Goal: Task Accomplishment & Management: Manage account settings

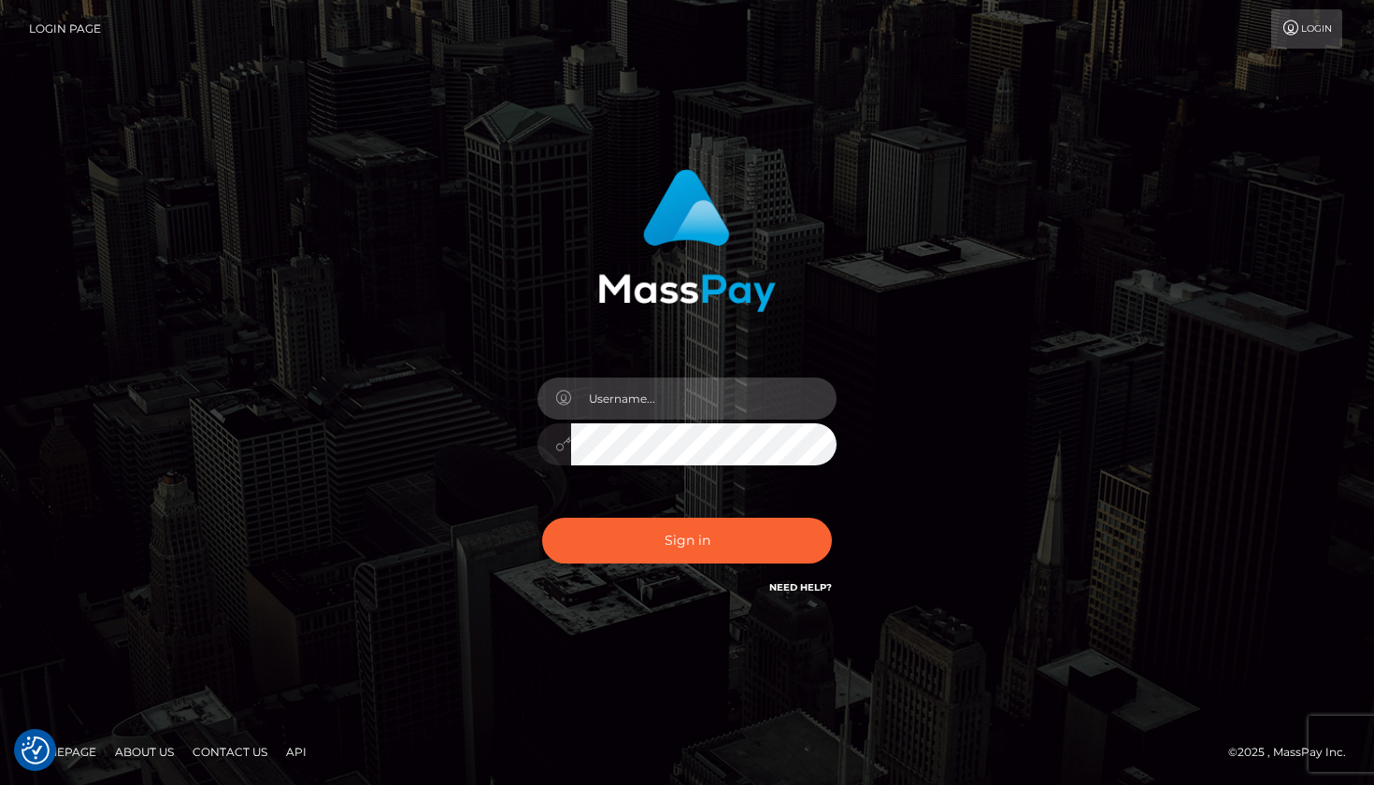
type input "Edwin.relife"
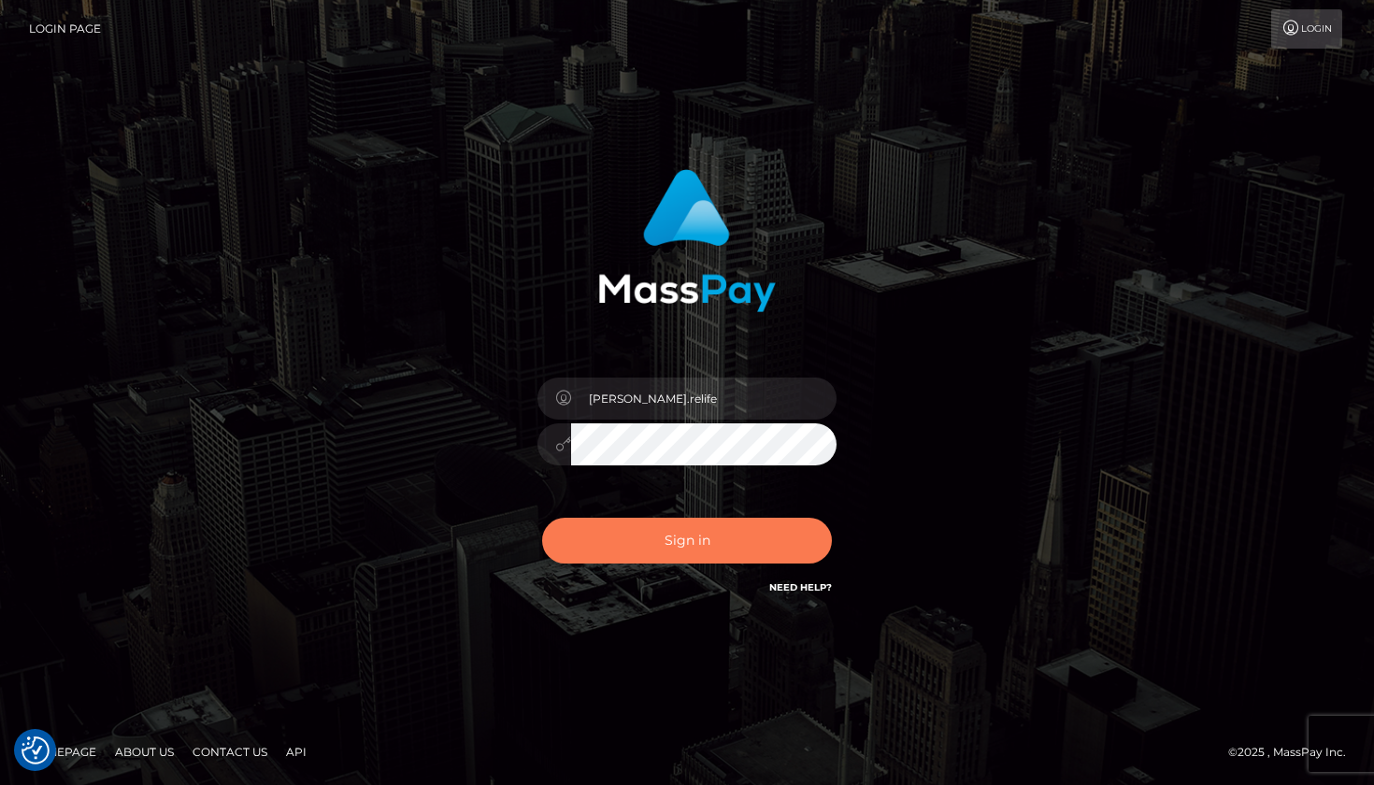
click at [691, 532] on button "Sign in" at bounding box center [687, 541] width 290 height 46
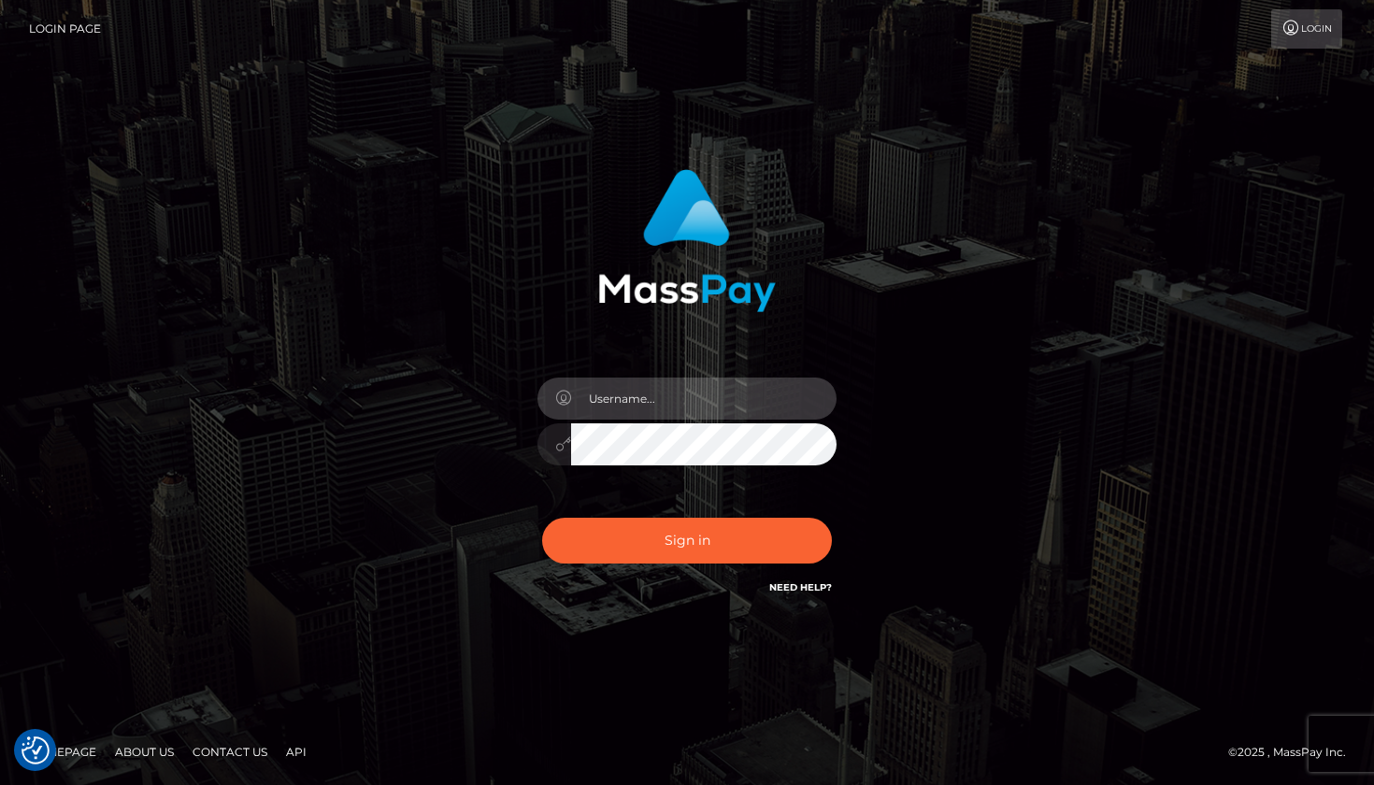
type input "[PERSON_NAME].relife"
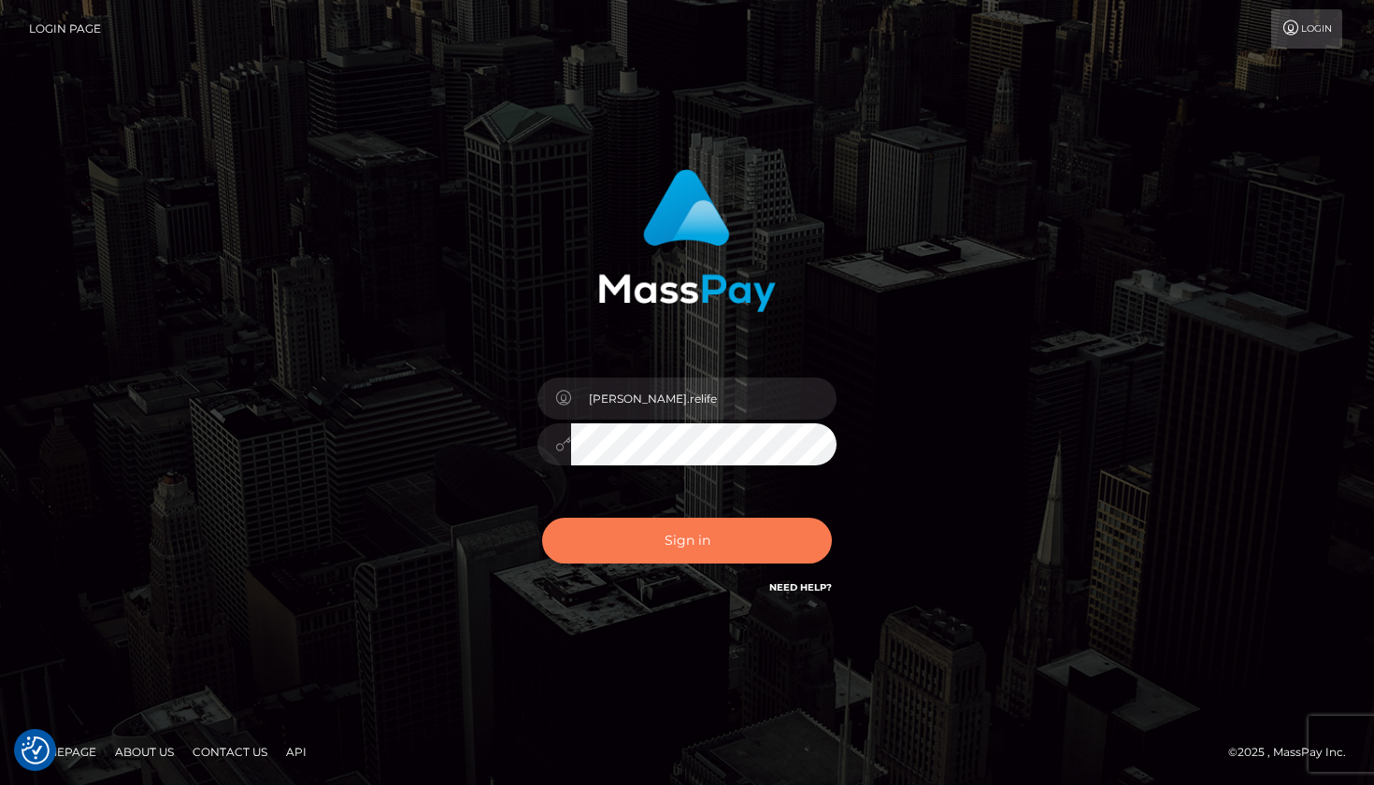
click at [673, 543] on button "Sign in" at bounding box center [687, 541] width 290 height 46
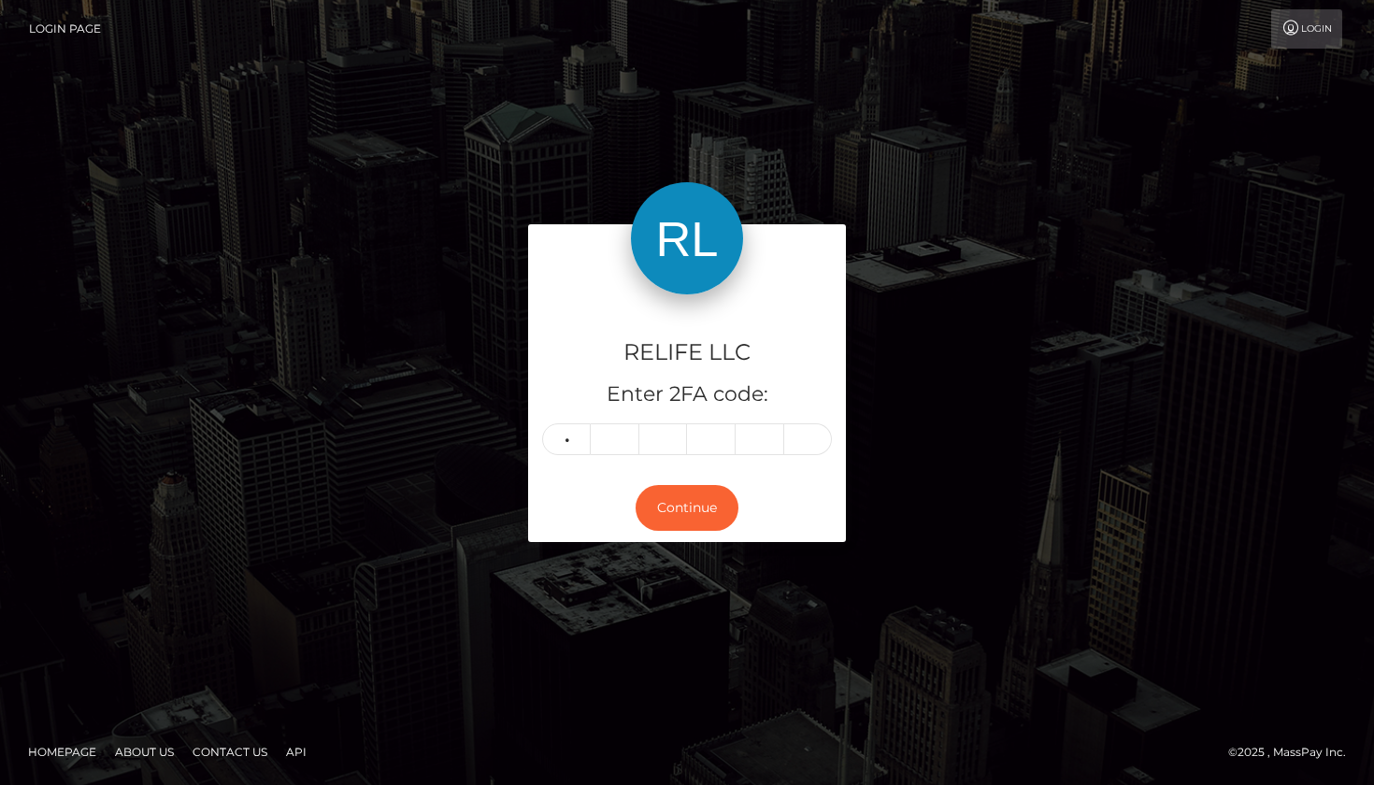
type input "3"
type input "8"
type input "7"
type input "2"
type input "8"
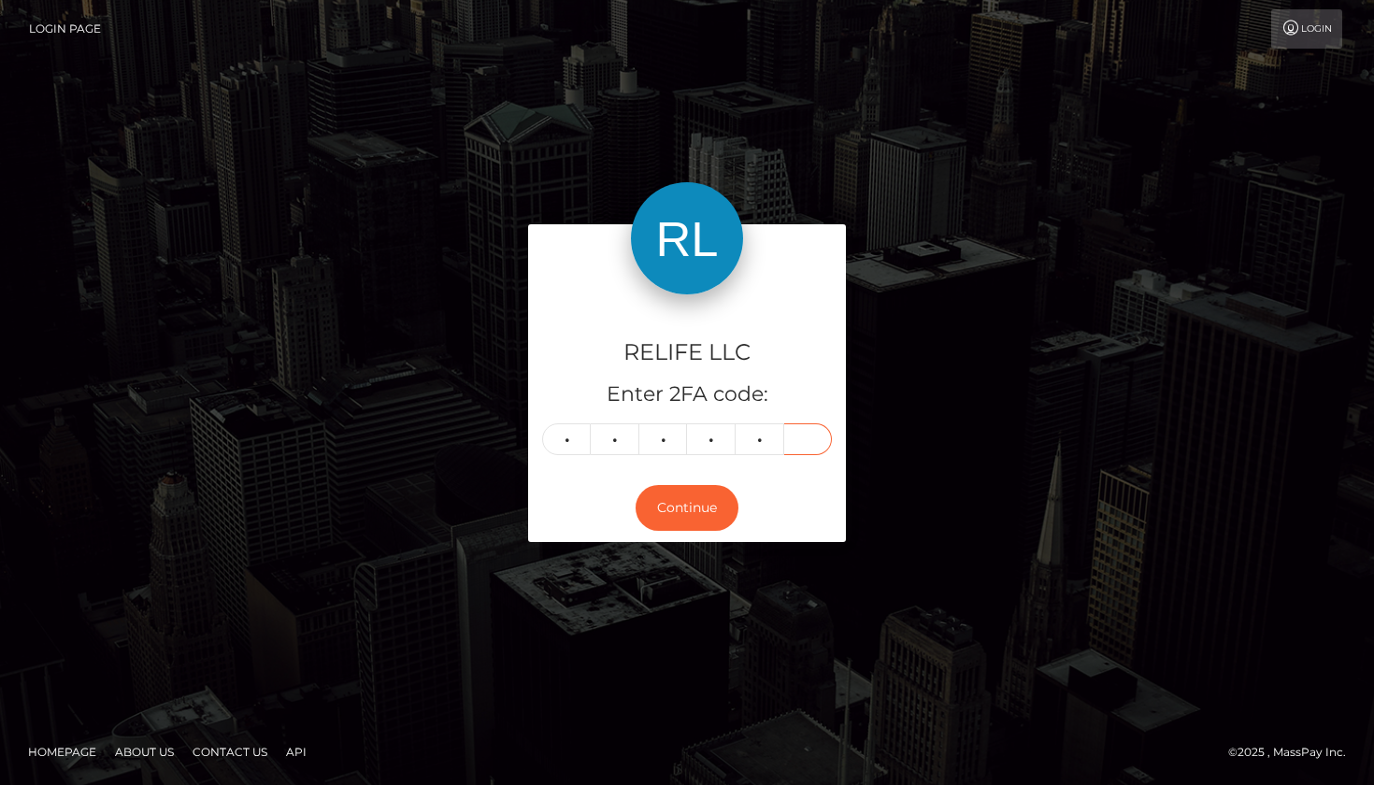
type input "8"
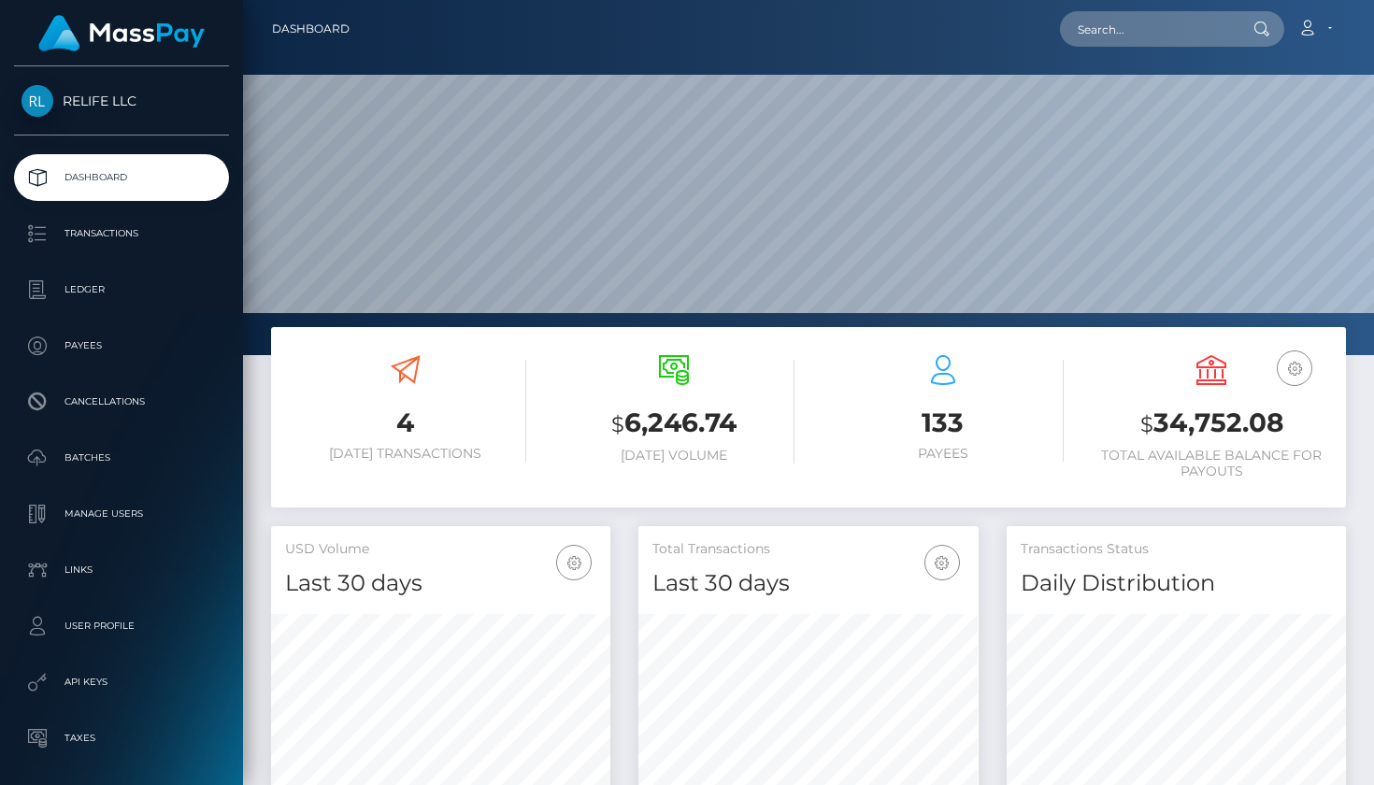
scroll to position [330, 340]
click at [96, 342] on p "Payees" at bounding box center [121, 346] width 200 height 28
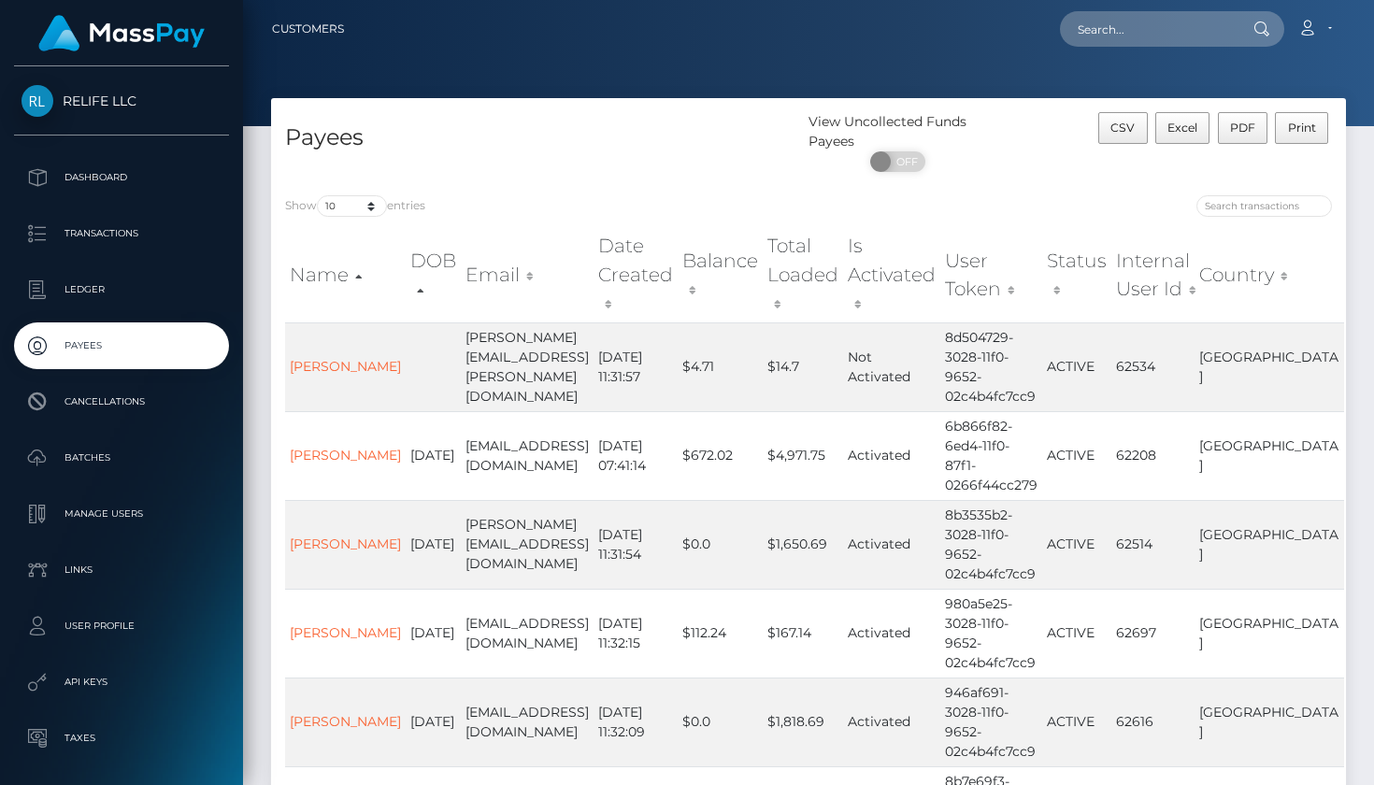
click at [665, 281] on th "Date Created" at bounding box center [636, 274] width 84 height 94
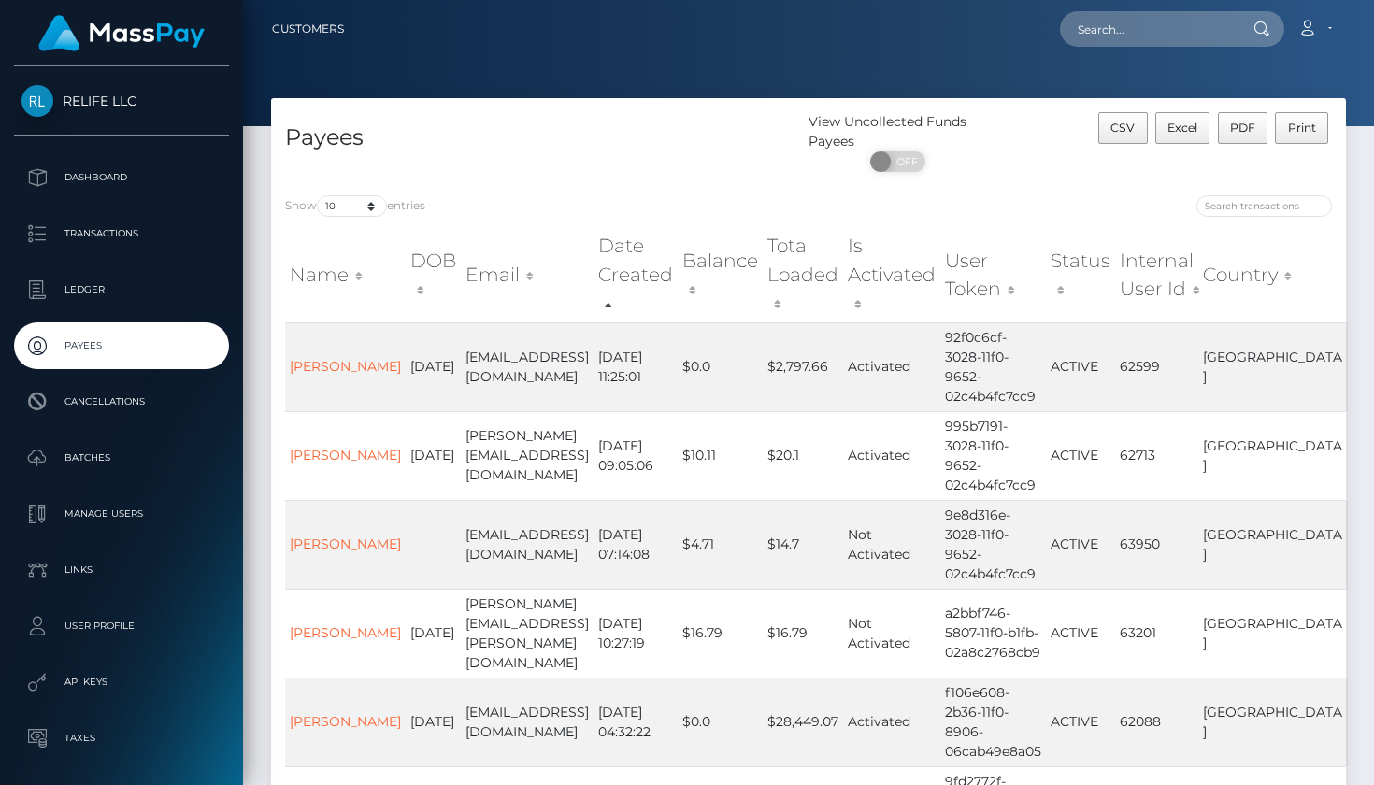
click at [673, 290] on th "Date Created" at bounding box center [636, 274] width 84 height 94
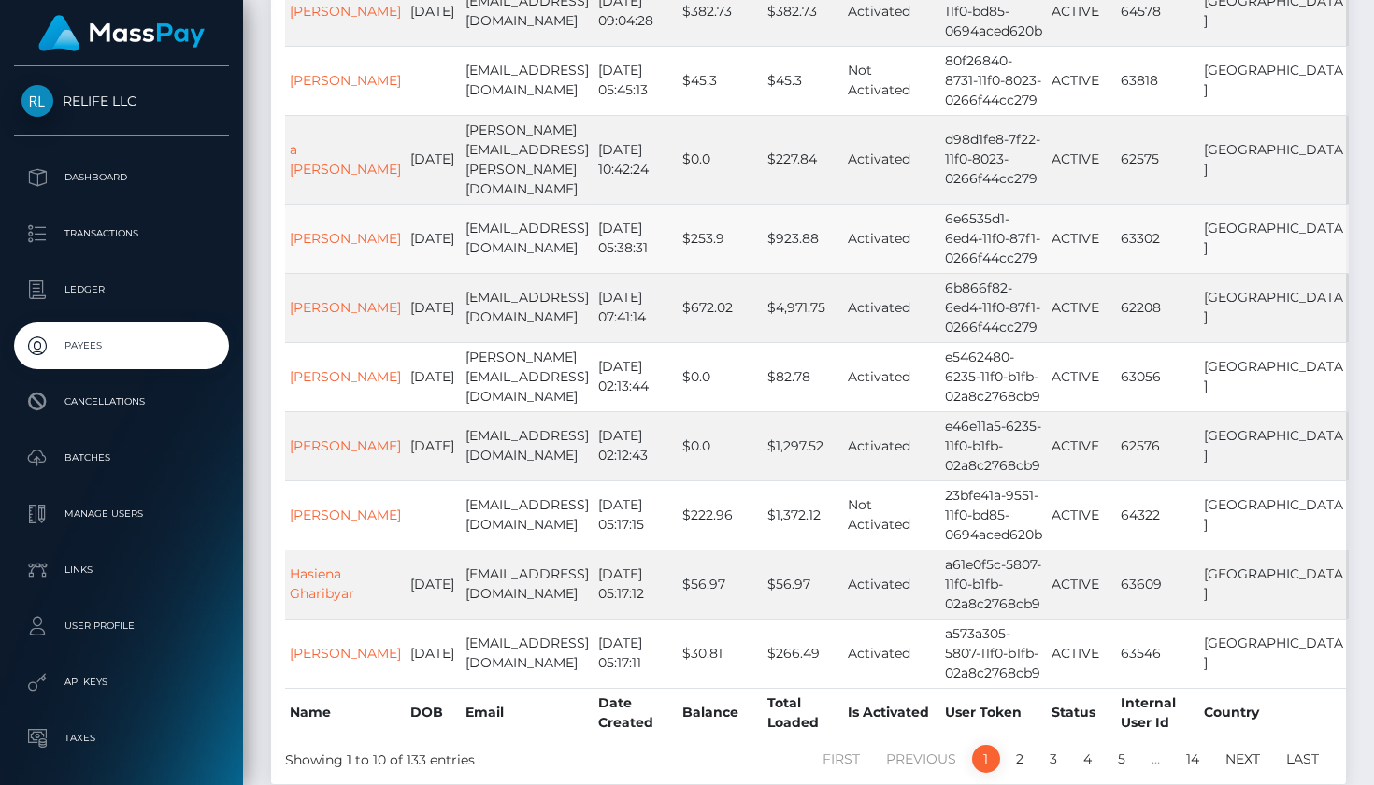
scroll to position [359, 0]
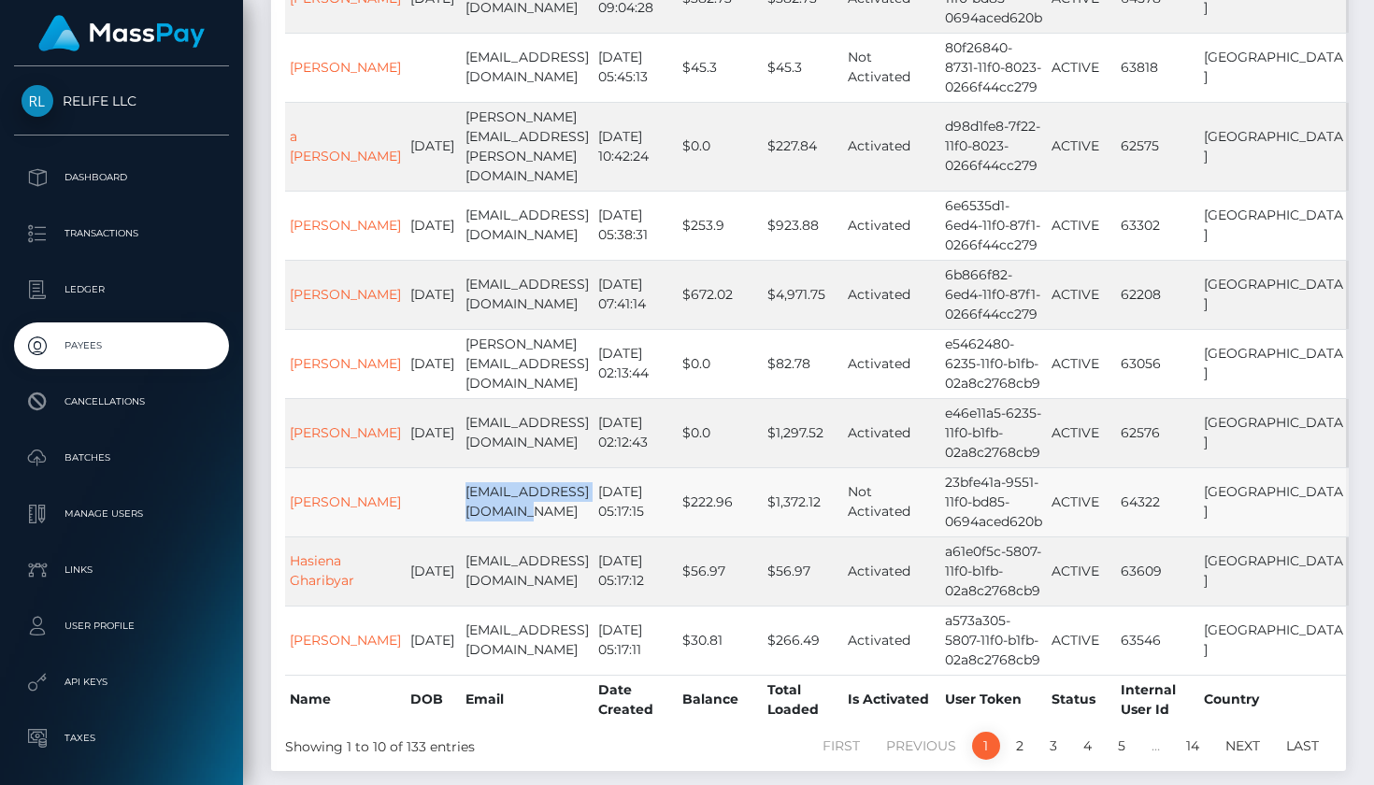
drag, startPoint x: 515, startPoint y: 496, endPoint x: 448, endPoint y: 473, distance: 71.2
click at [461, 473] on td "Reni.kunz25@t-online.de" at bounding box center [527, 501] width 133 height 69
copy td "Reni.kunz25@t-online.de"
click at [678, 494] on td "2025-07-03 05:17:15" at bounding box center [636, 501] width 84 height 69
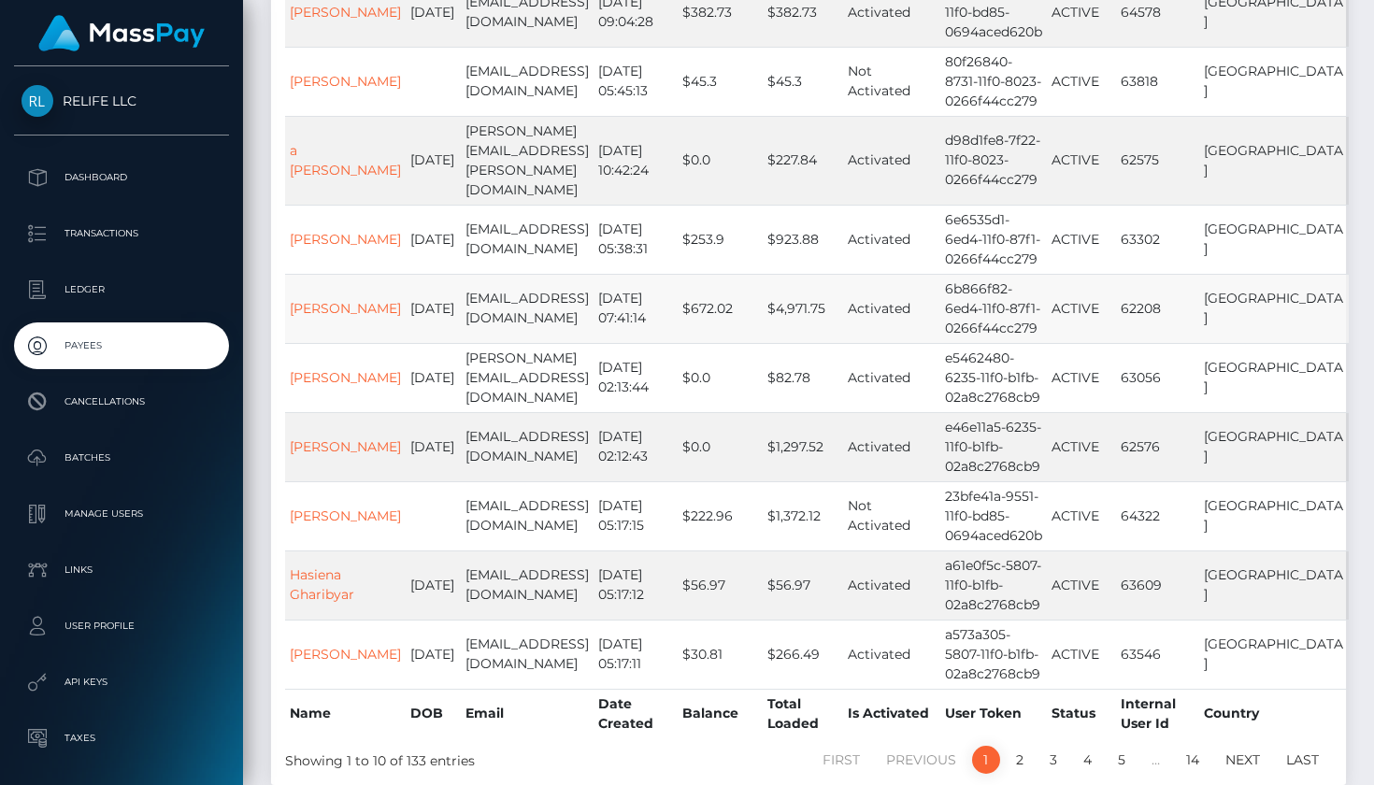
scroll to position [423, 0]
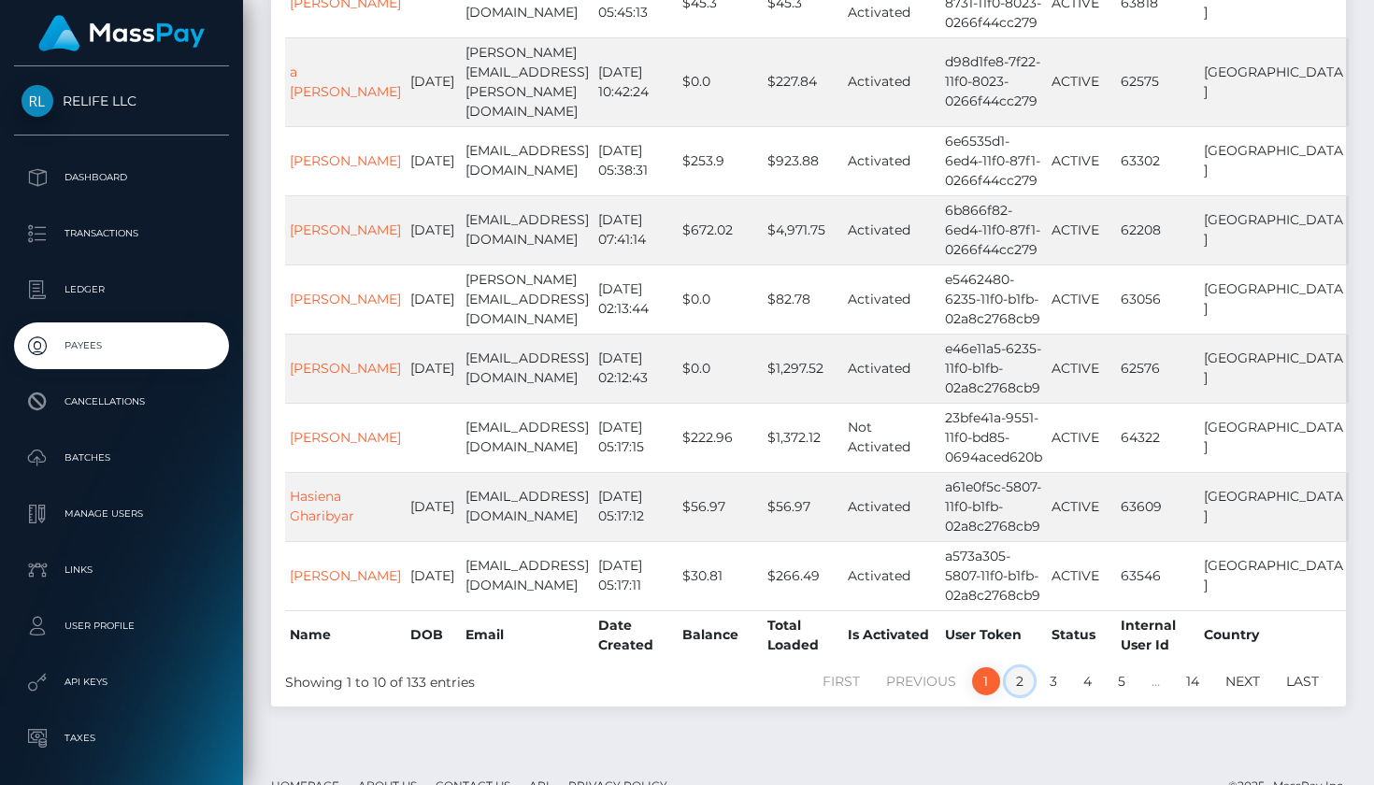
click at [1018, 667] on link "2" at bounding box center [1020, 681] width 28 height 28
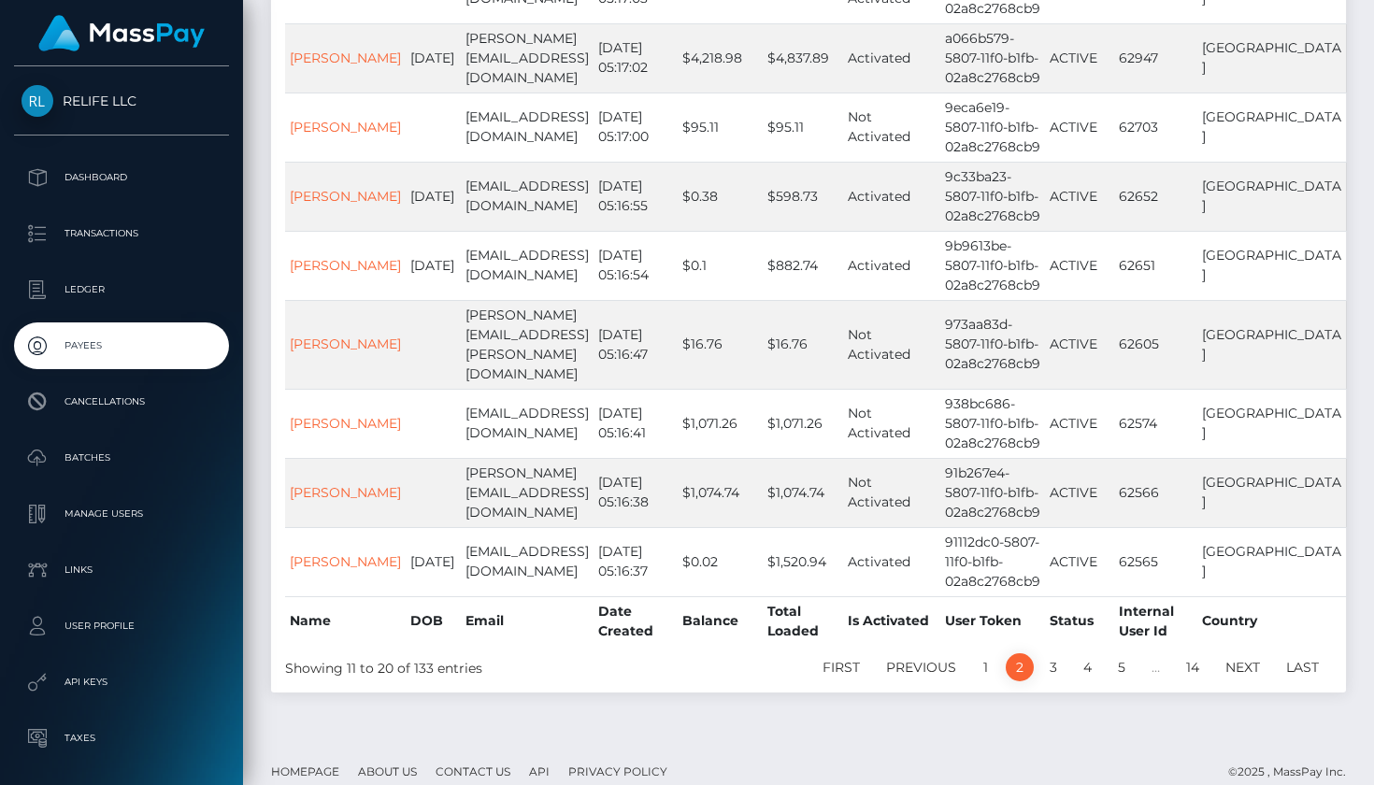
scroll to position [437, 0]
click at [1057, 654] on link "3" at bounding box center [1053, 668] width 28 height 28
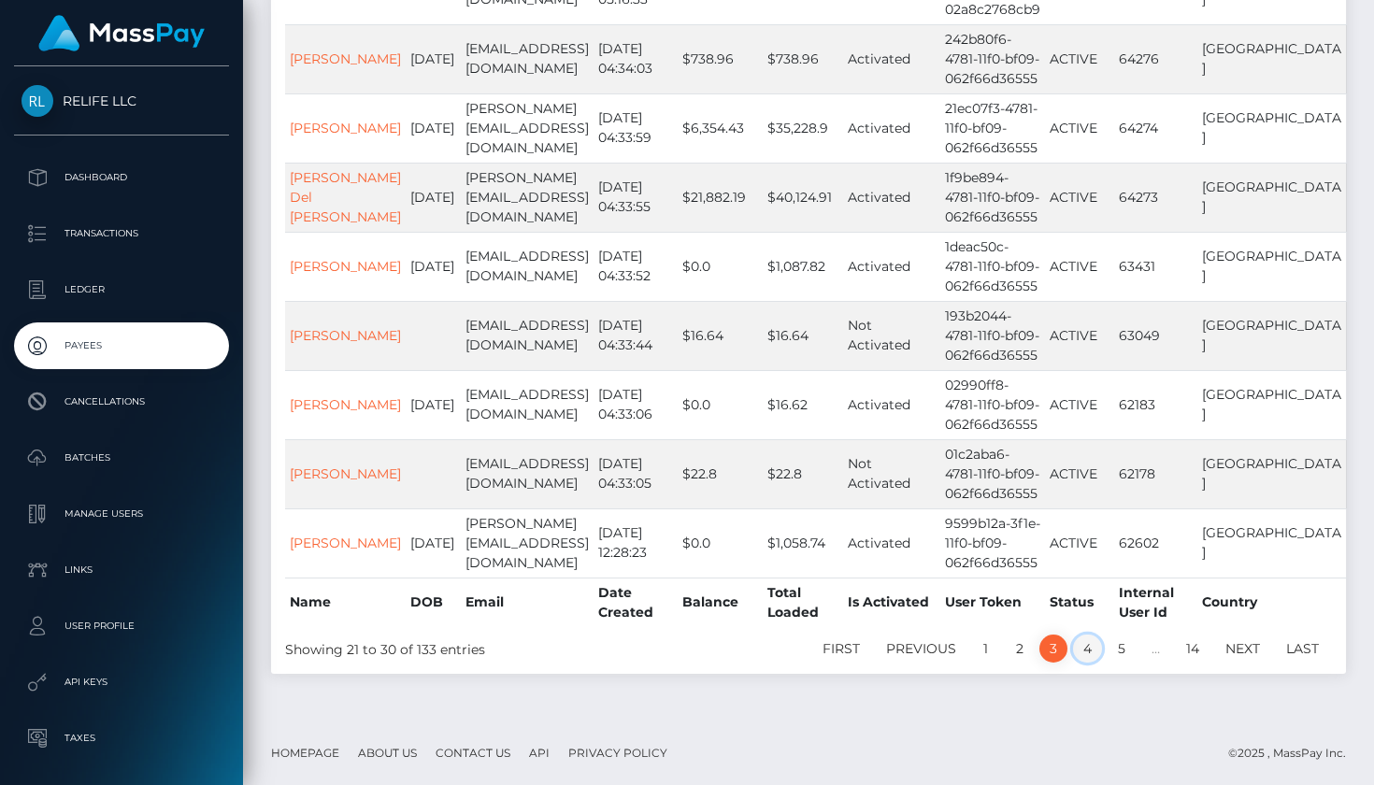
click at [1086, 651] on link "4" at bounding box center [1087, 649] width 29 height 28
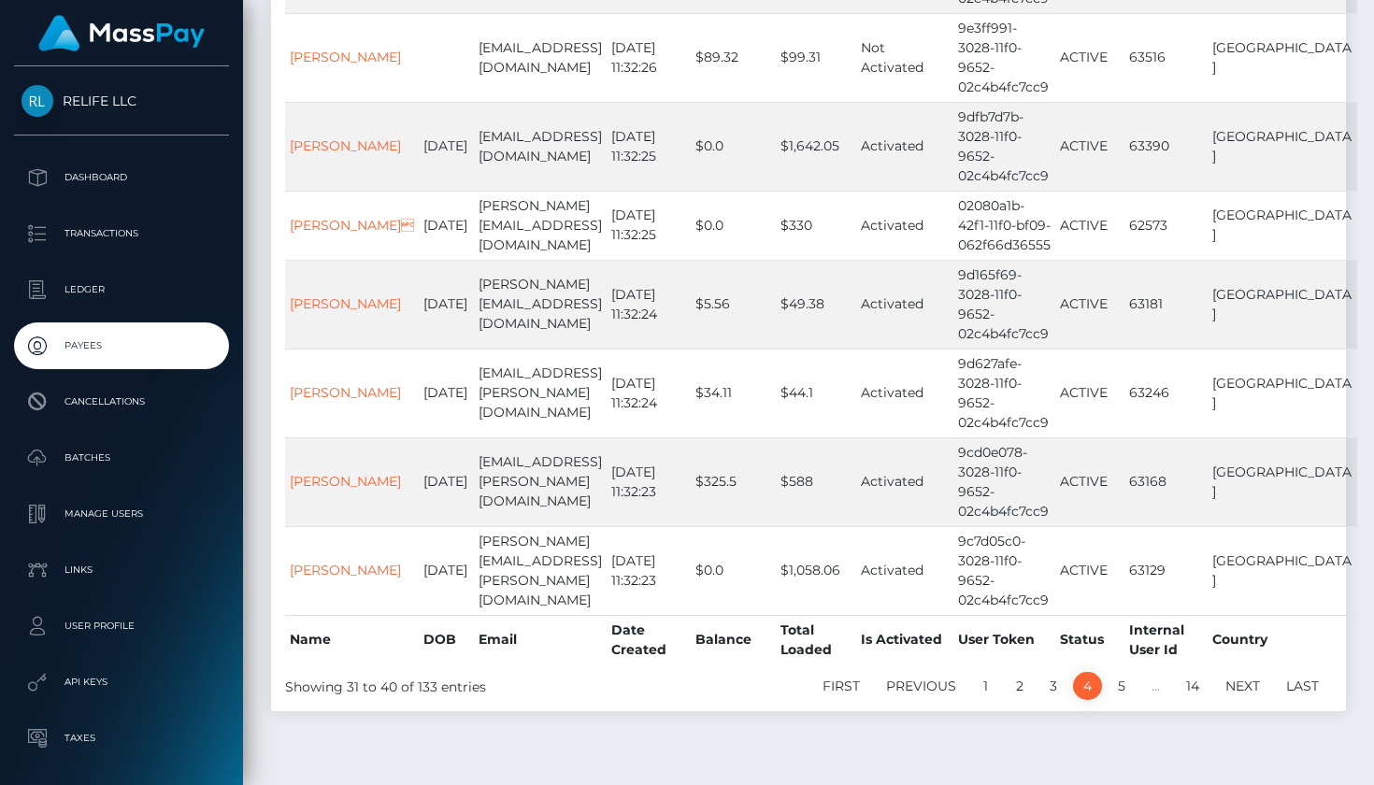
scroll to position [574, 0]
click at [1121, 674] on link "5" at bounding box center [1122, 688] width 28 height 28
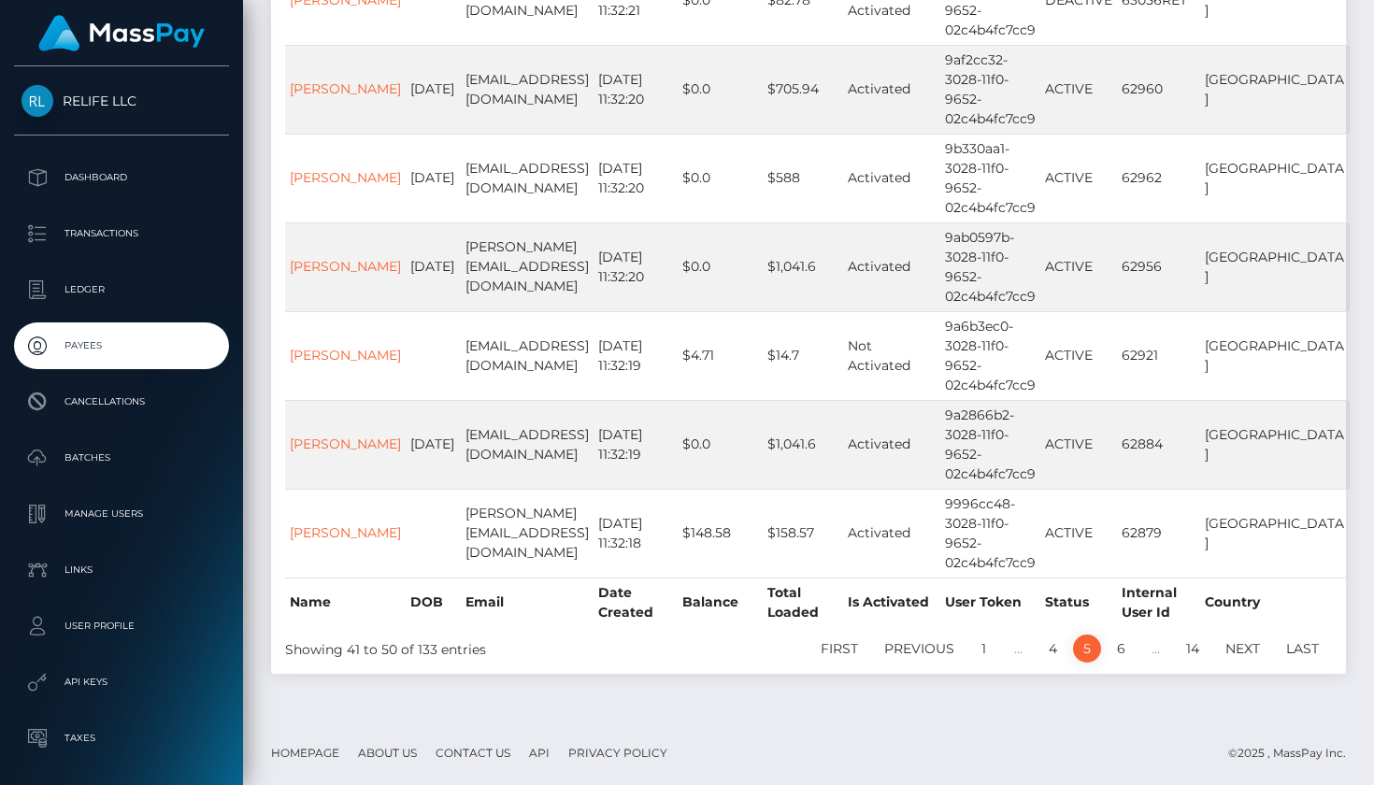
scroll to position [633, 0]
click at [983, 643] on link "1" at bounding box center [984, 649] width 28 height 28
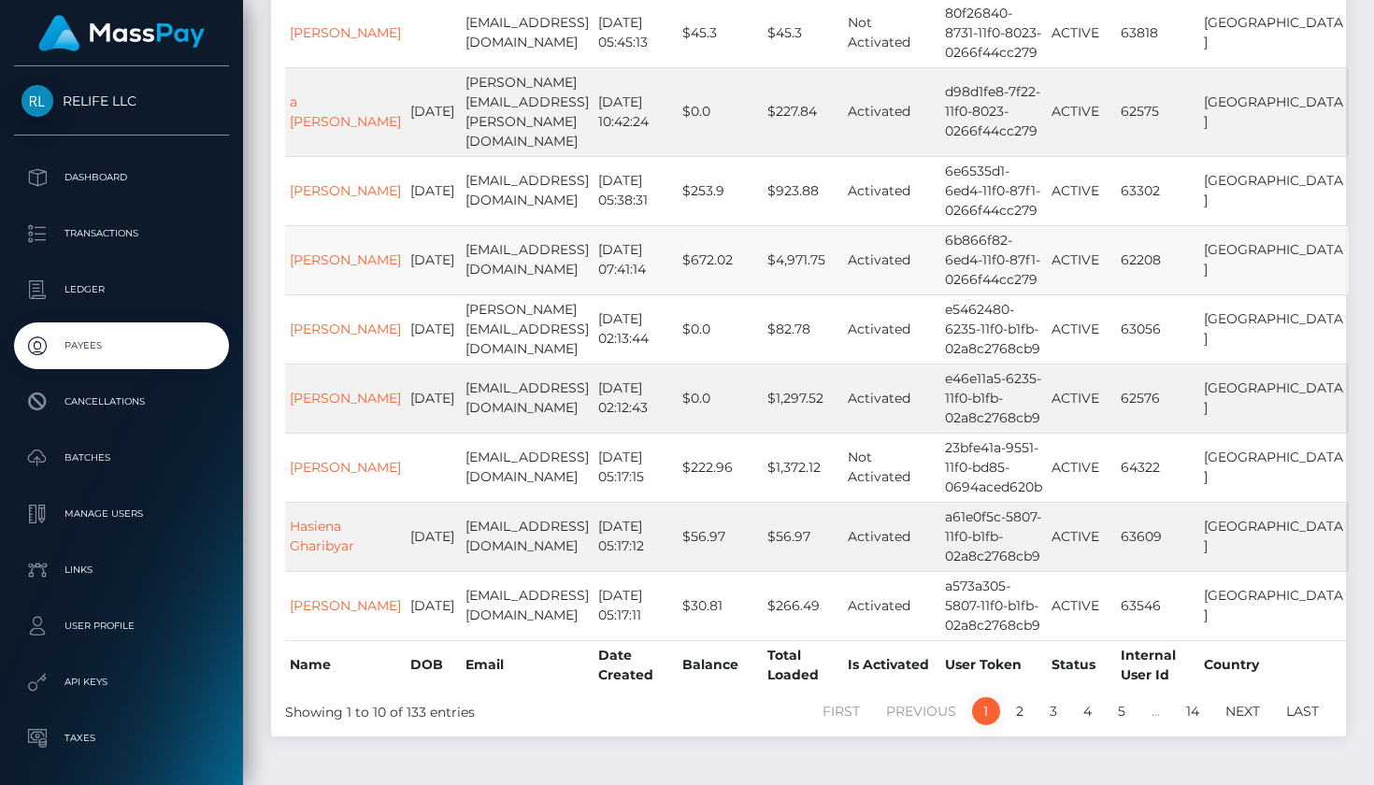
scroll to position [395, 0]
